Goal: Task Accomplishment & Management: Manage account settings

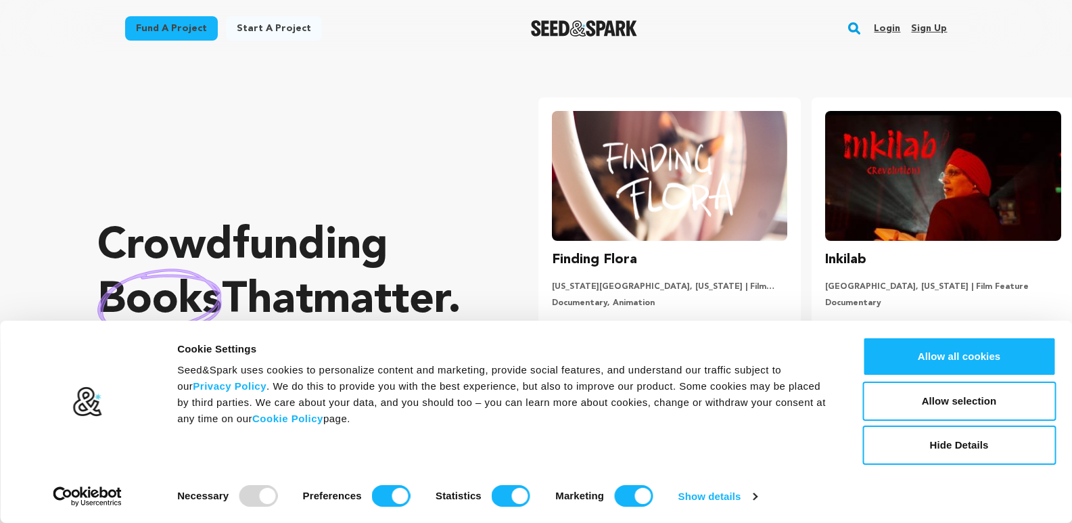
scroll to position [0, 285]
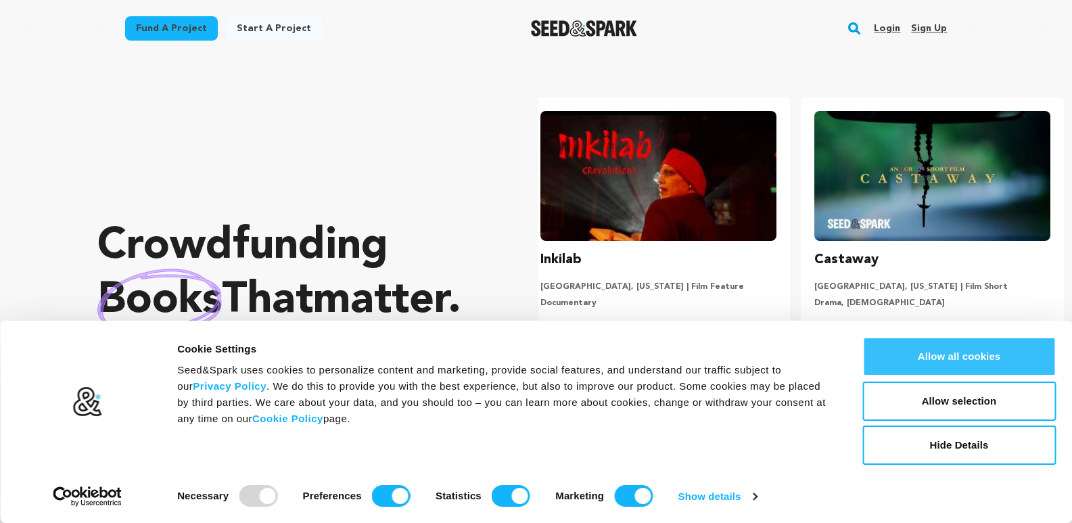
click at [969, 362] on button "Allow all cookies" at bounding box center [958, 356] width 193 height 39
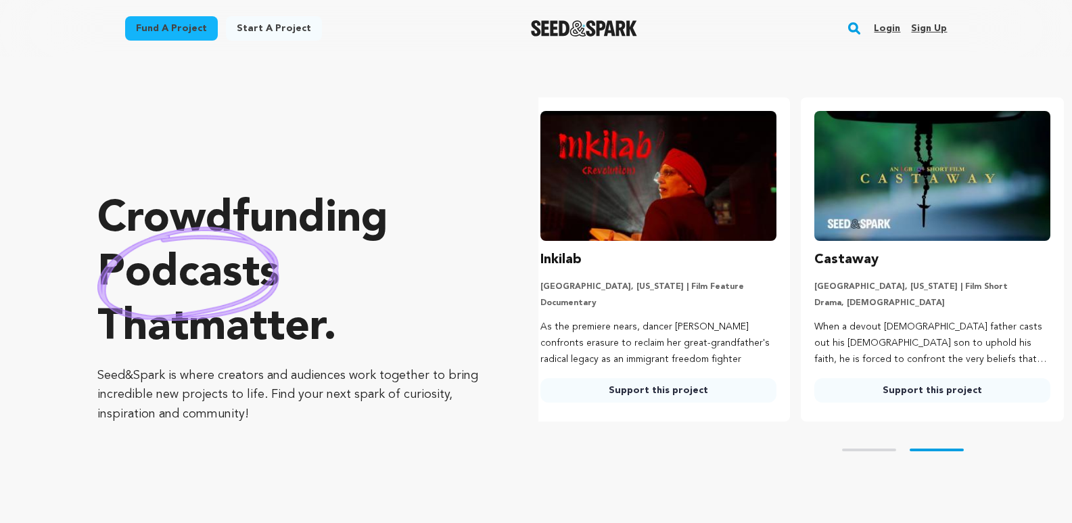
click at [920, 37] on link "Sign up" at bounding box center [929, 29] width 36 height 22
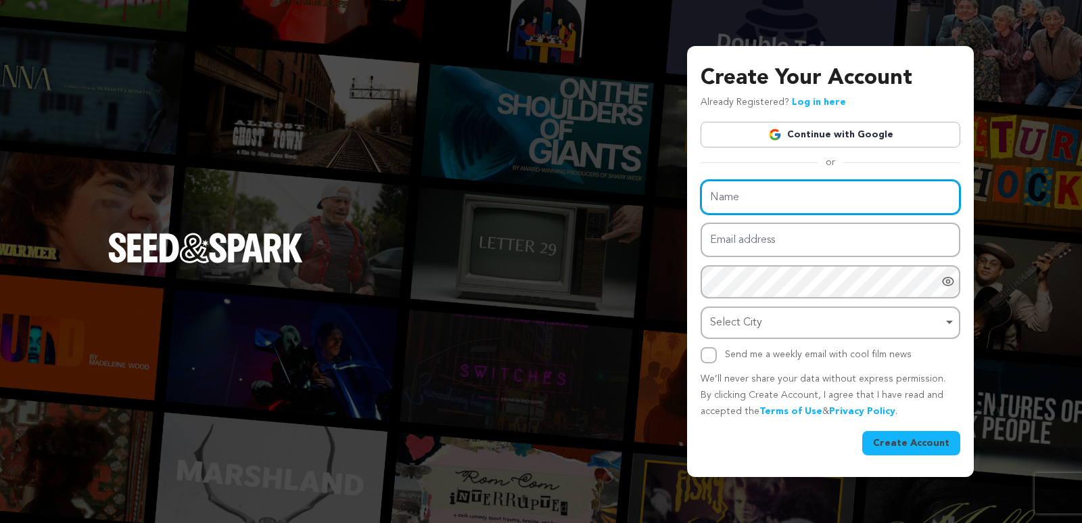
click at [774, 207] on input "Name" at bounding box center [831, 197] width 260 height 34
click at [773, 209] on input "Name" at bounding box center [831, 197] width 260 height 34
paste input "ablyworks"
type input "ablyworks"
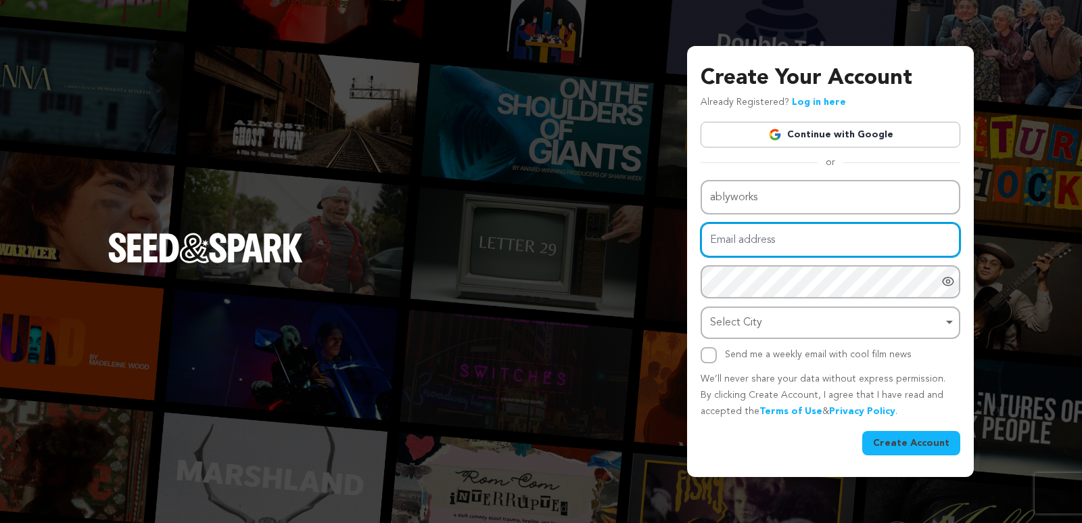
click at [763, 247] on input "Email address" at bounding box center [831, 239] width 260 height 34
paste input "Socialablyworks@gmail.com"
type input "Socialablyworks@gmail.com"
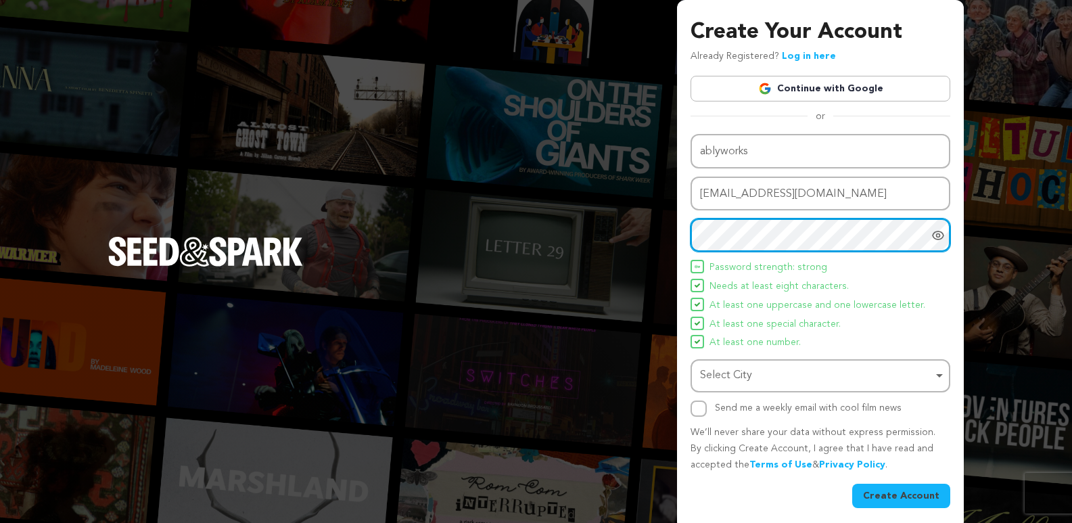
click at [780, 388] on div "Select City Select City Remove item" at bounding box center [820, 375] width 260 height 33
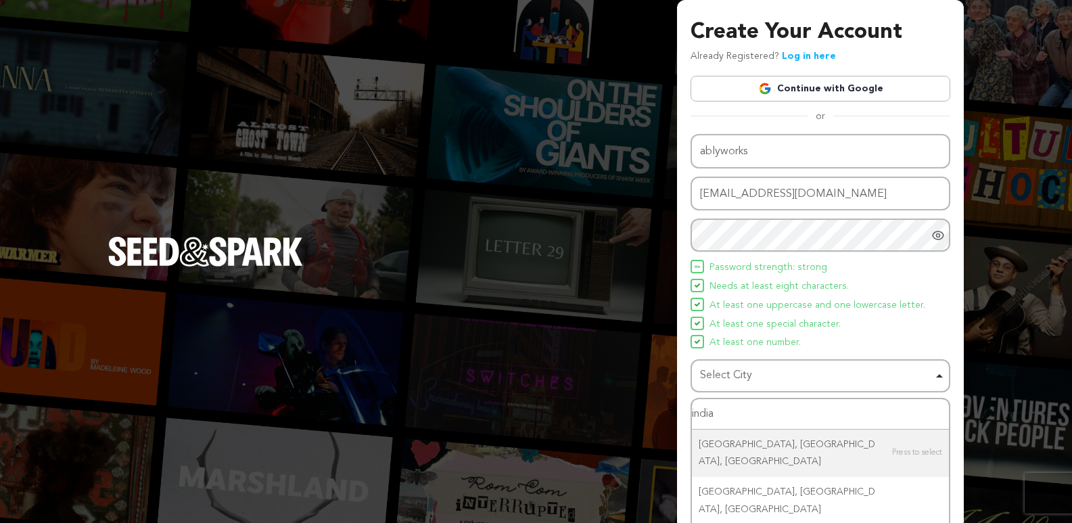
scroll to position [22, 0]
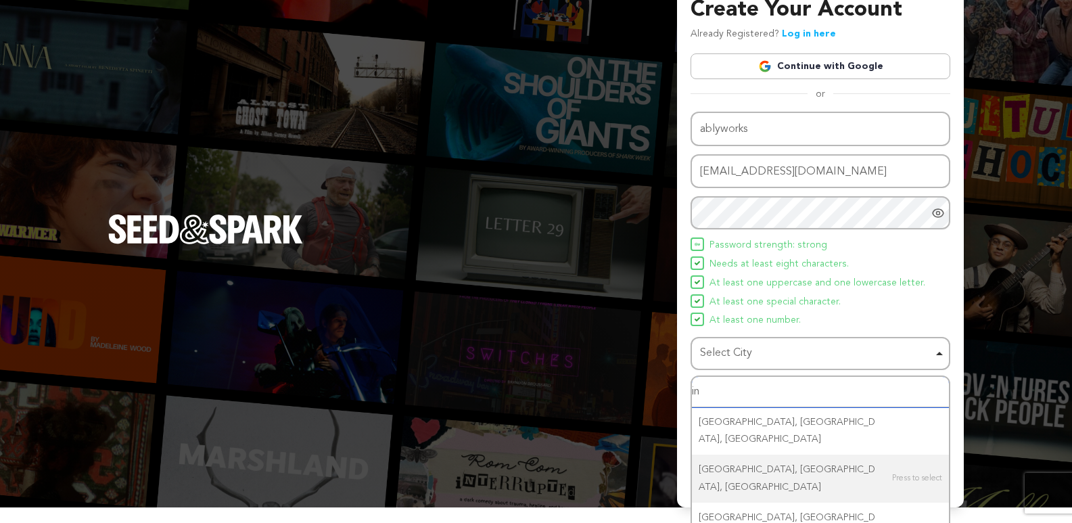
type input "i"
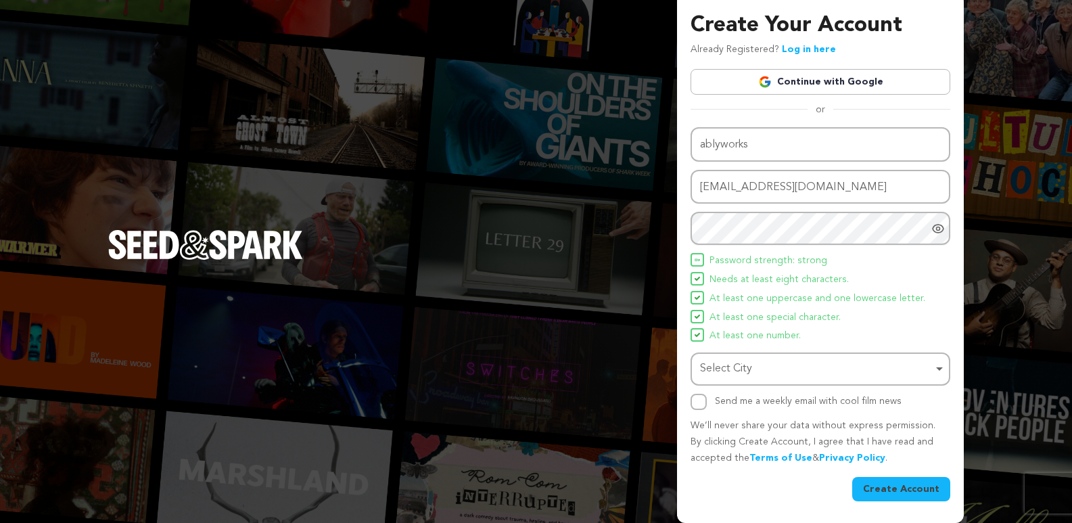
scroll to position [7, 0]
click at [933, 312] on ul "Password strength: strong Needs at least eight characters. At least one upperca…" at bounding box center [820, 298] width 260 height 91
click at [702, 404] on input "Send me a weekly email with cool film news" at bounding box center [698, 402] width 16 height 16
checkbox input "true"
click at [891, 490] on button "Create Account" at bounding box center [901, 489] width 98 height 24
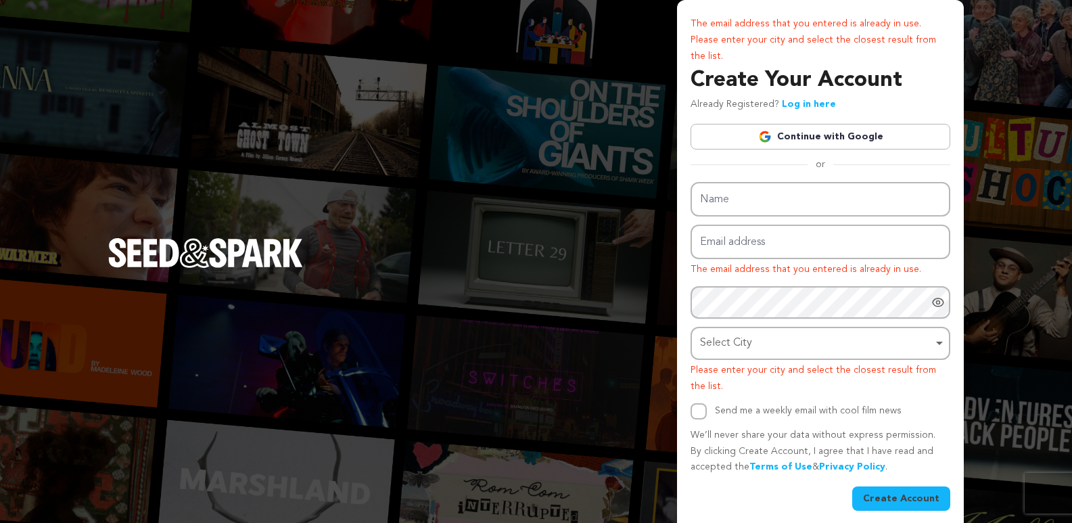
drag, startPoint x: 775, startPoint y: 348, endPoint x: 690, endPoint y: 348, distance: 85.2
click at [690, 348] on div "The email address that you entered is already in use. Please enter your city an…" at bounding box center [820, 266] width 287 height 532
click at [749, 345] on div "Select City Remove item" at bounding box center [816, 343] width 233 height 20
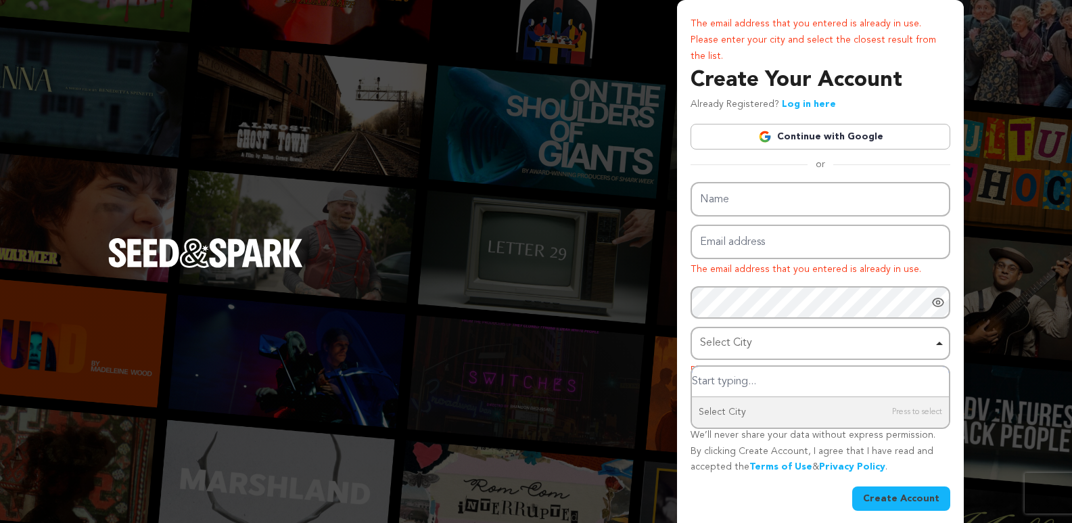
click at [749, 372] on input "Select City" at bounding box center [820, 382] width 257 height 30
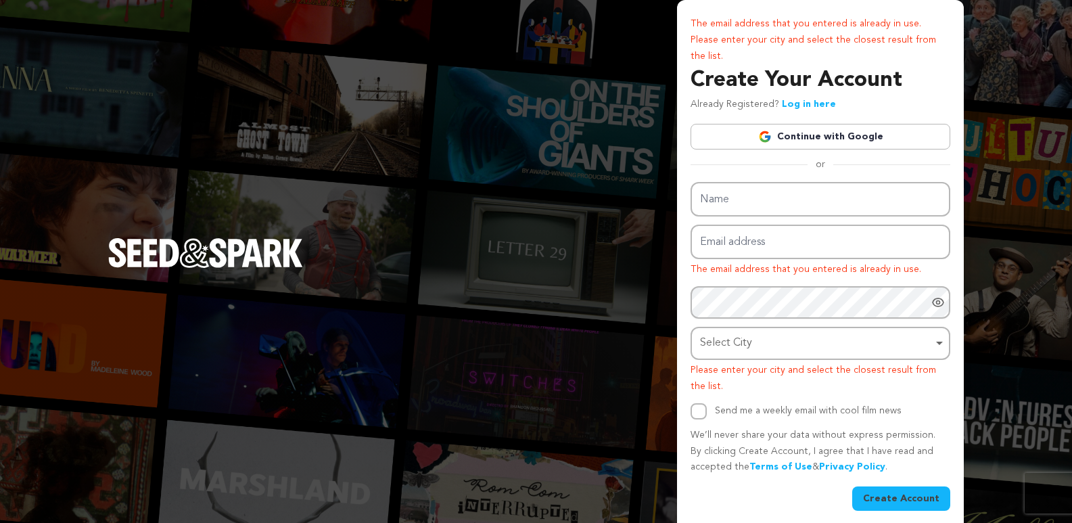
click at [815, 335] on div "Select City Remove item" at bounding box center [816, 343] width 233 height 20
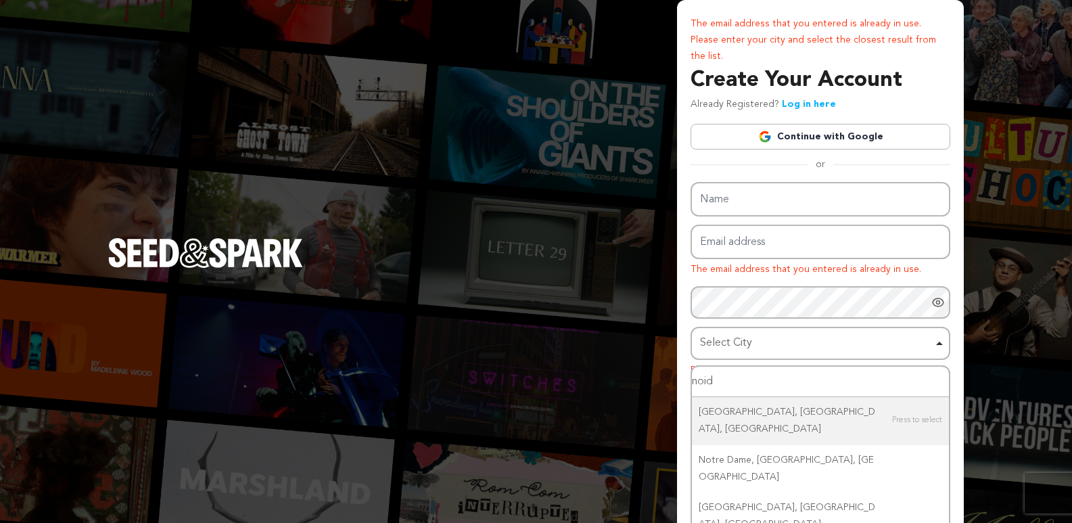
type input "noida"
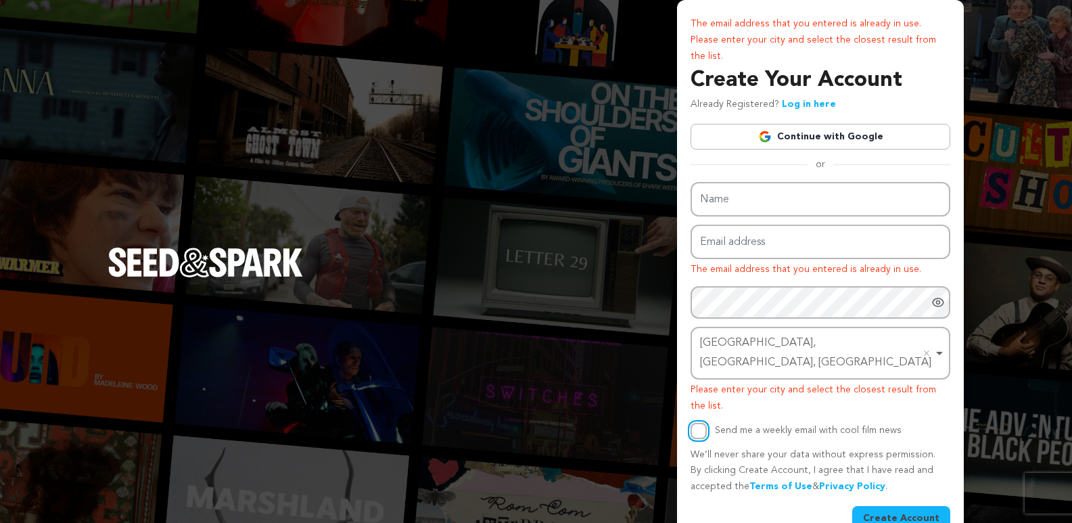
click at [697, 423] on input "Send me a weekly email with cool film news" at bounding box center [698, 431] width 16 height 16
checkbox input "true"
click at [783, 205] on input "Name" at bounding box center [820, 199] width 260 height 34
paste input "ablyworks"
type input "ablyworks"
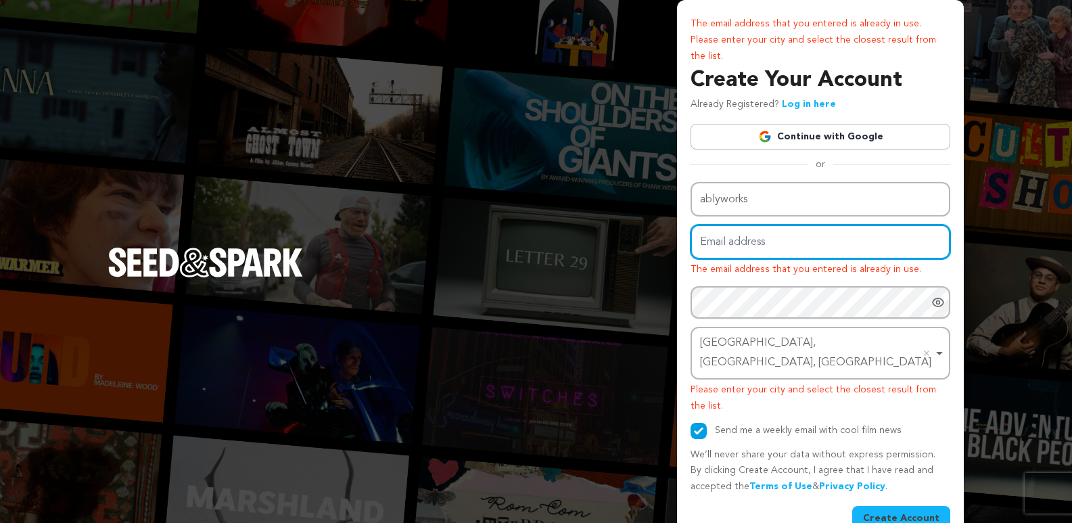
click at [772, 246] on input "Email address" at bounding box center [820, 242] width 260 height 34
type input "Socialablyworks@gmail.com"
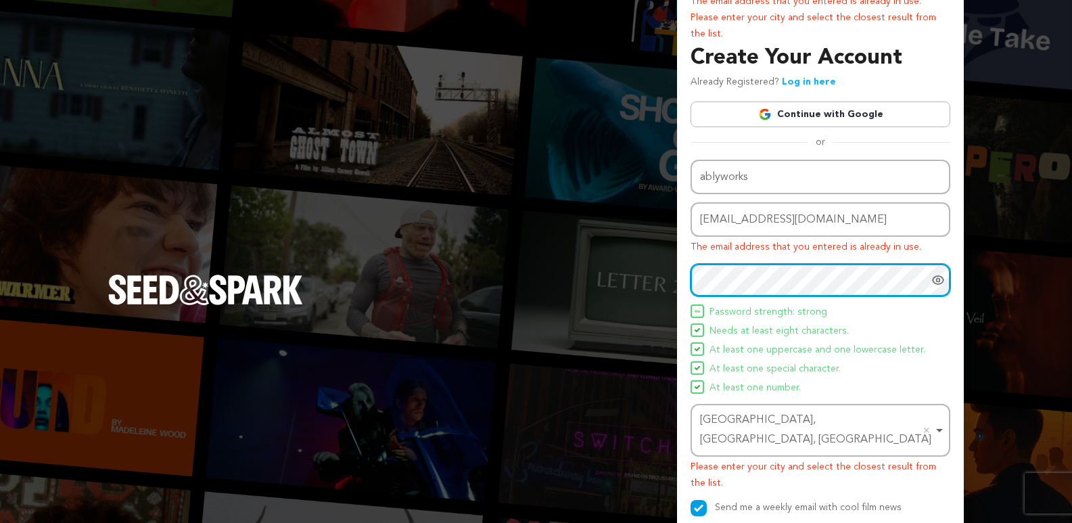
scroll to position [109, 0]
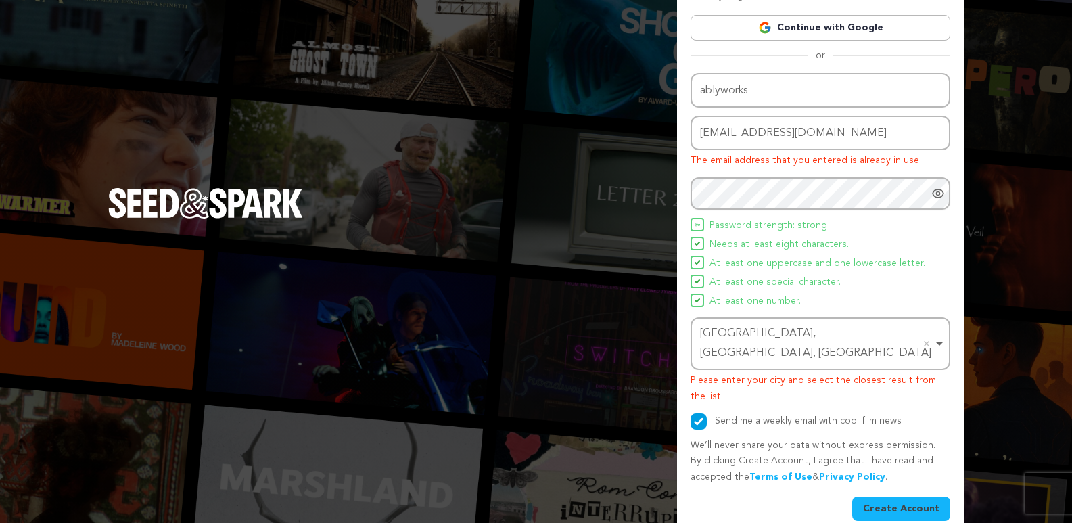
click at [898, 496] on button "Create Account" at bounding box center [901, 508] width 98 height 24
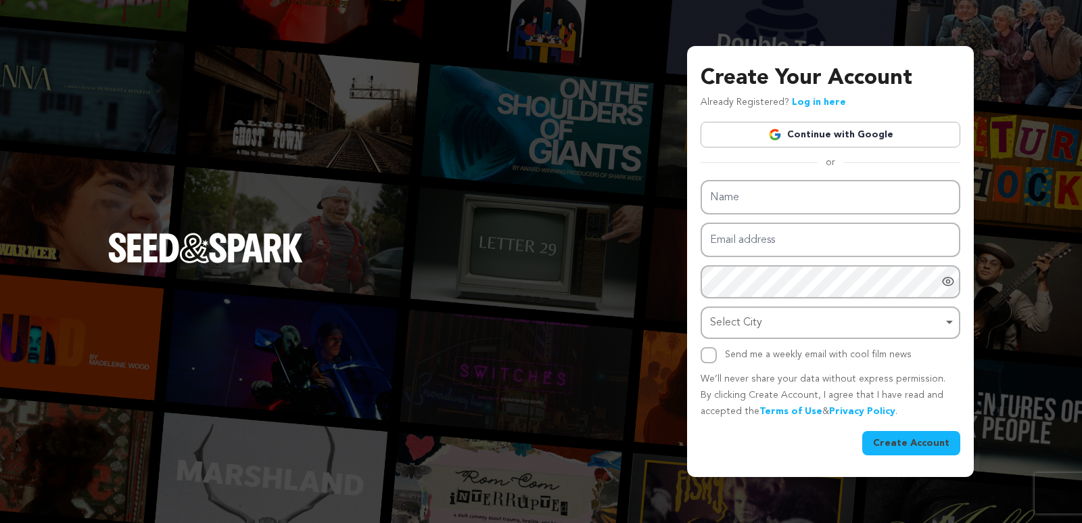
click at [809, 107] on link "Log in here" at bounding box center [819, 101] width 54 height 9
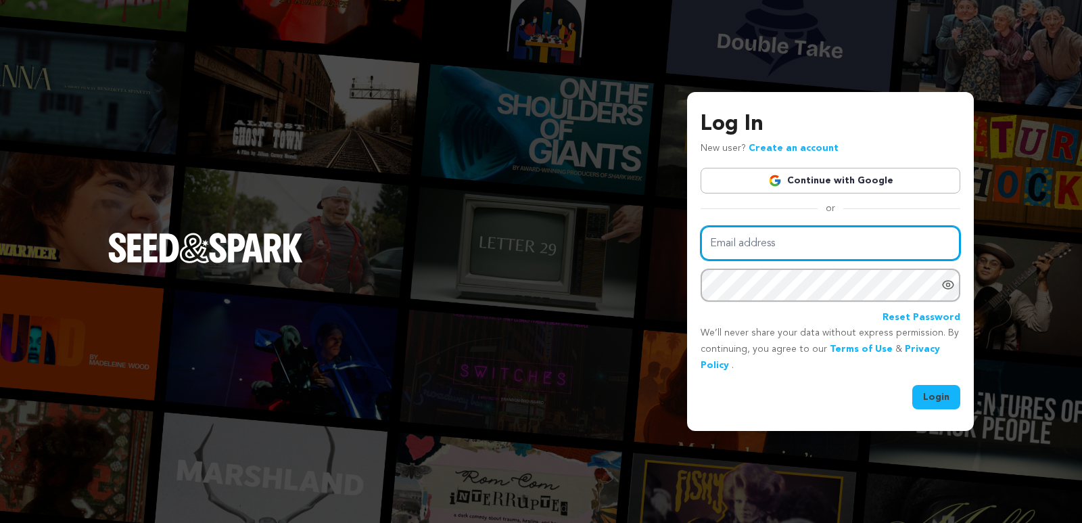
click at [730, 254] on input "Email address" at bounding box center [831, 243] width 260 height 34
type input "Socialablyworks@gmail.com"
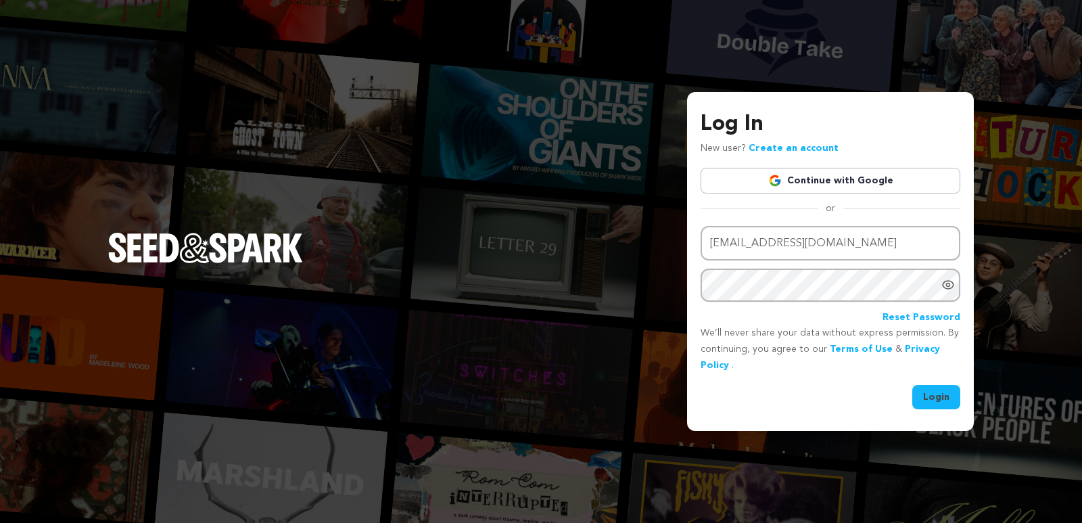
click at [947, 287] on icon "Show password as plain text. Warning: this will display your password on the sc…" at bounding box center [948, 285] width 14 height 14
click at [938, 393] on button "Login" at bounding box center [936, 397] width 48 height 24
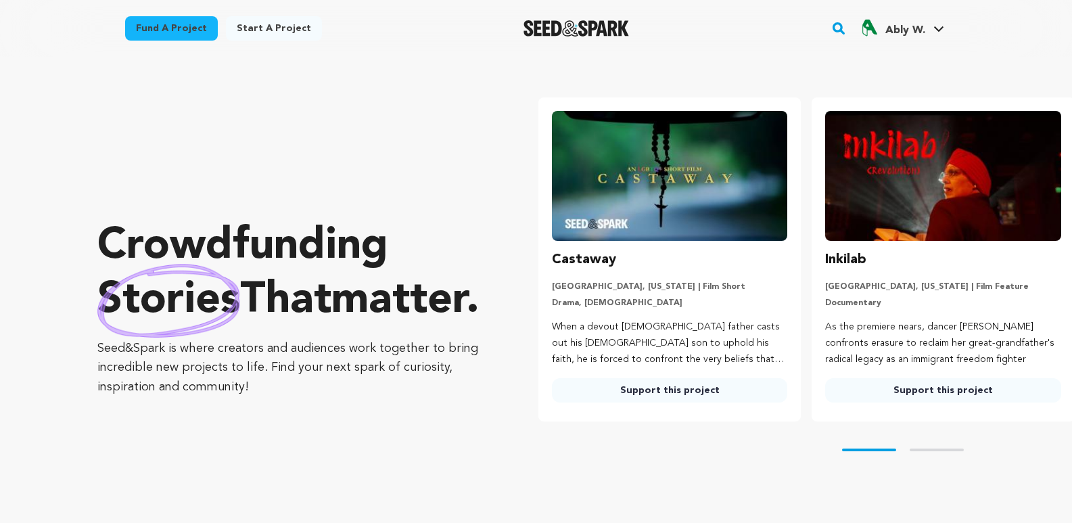
scroll to position [0, 285]
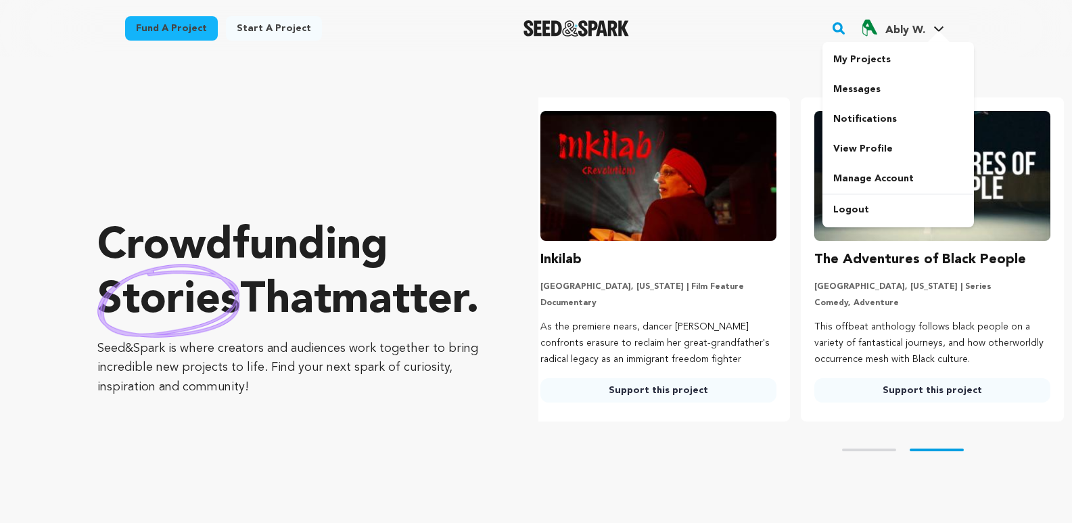
click at [903, 34] on span "Ably W." at bounding box center [905, 30] width 40 height 11
